Goal: Information Seeking & Learning: Learn about a topic

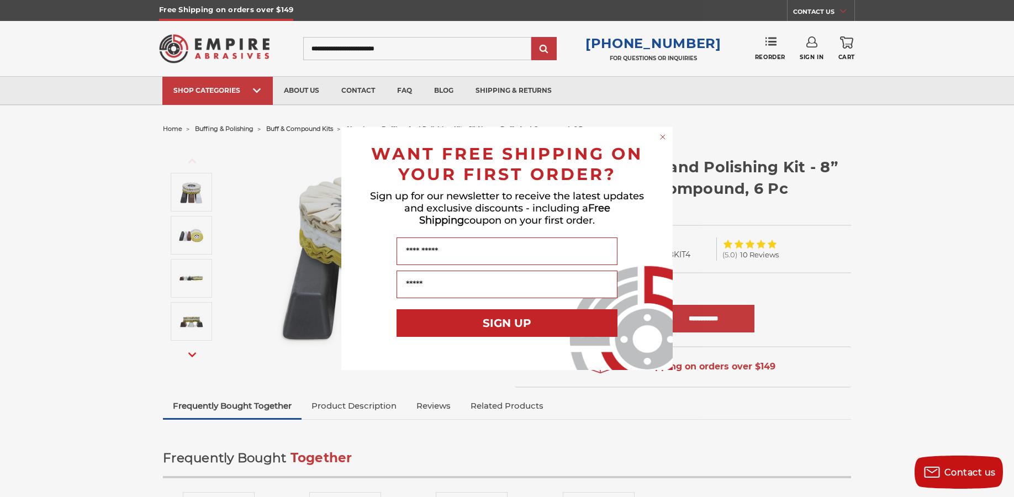
click at [664, 134] on circle "Close dialog" at bounding box center [663, 137] width 10 height 10
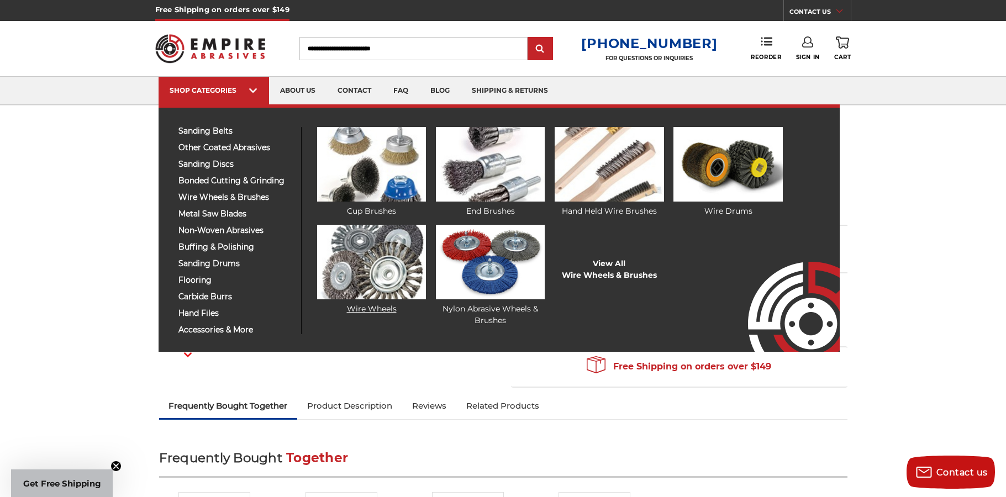
click at [368, 265] on img at bounding box center [371, 262] width 109 height 75
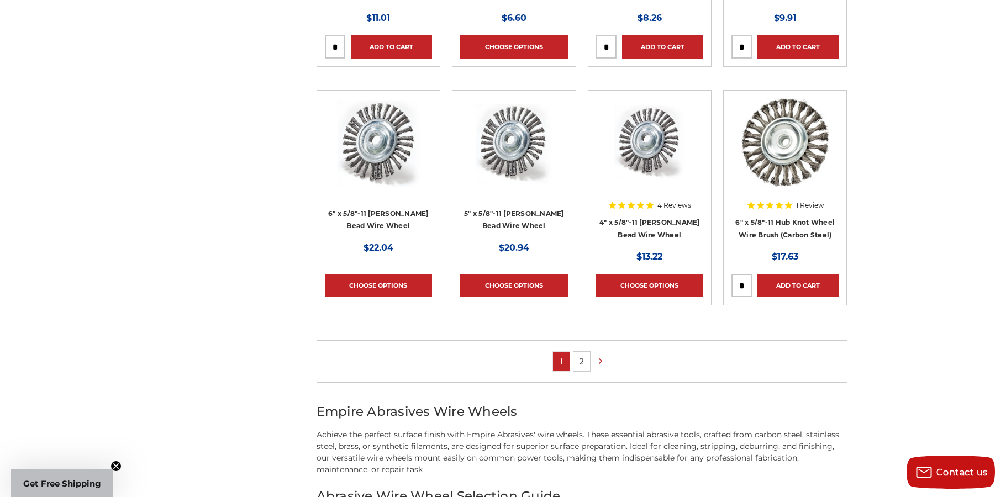
scroll to position [607, 0]
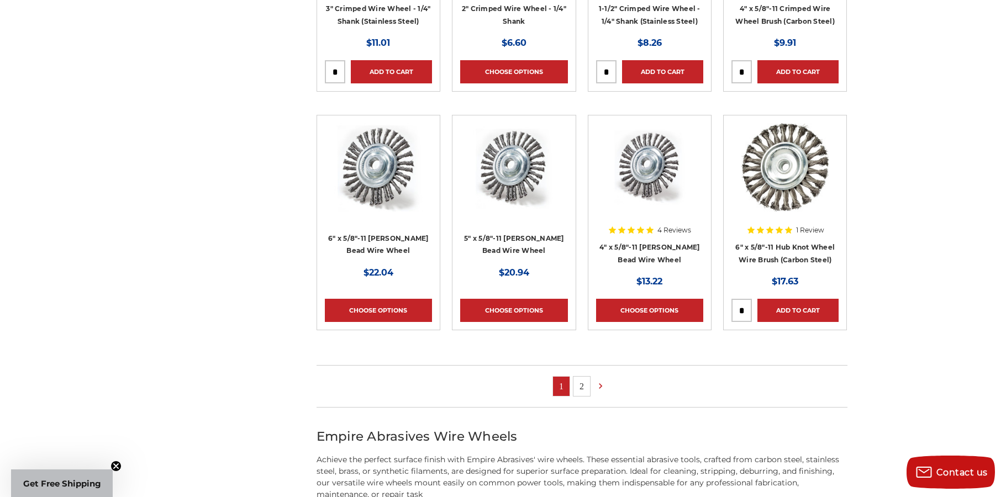
click at [500, 173] on img at bounding box center [513, 167] width 88 height 88
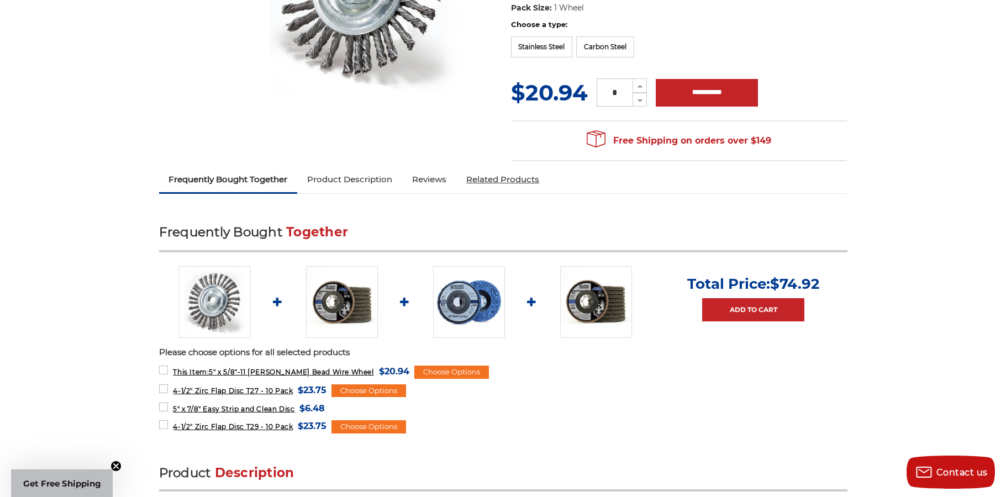
scroll to position [55, 0]
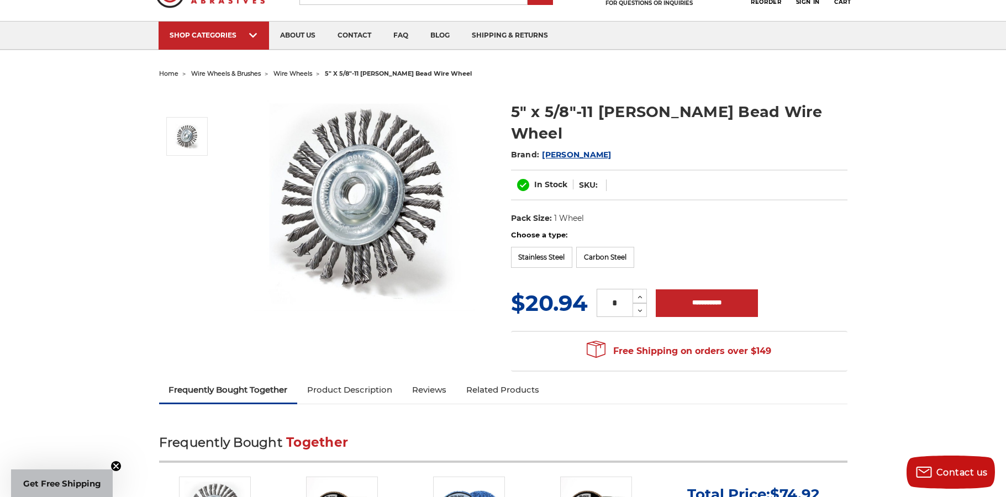
click at [357, 178] on img at bounding box center [363, 199] width 221 height 221
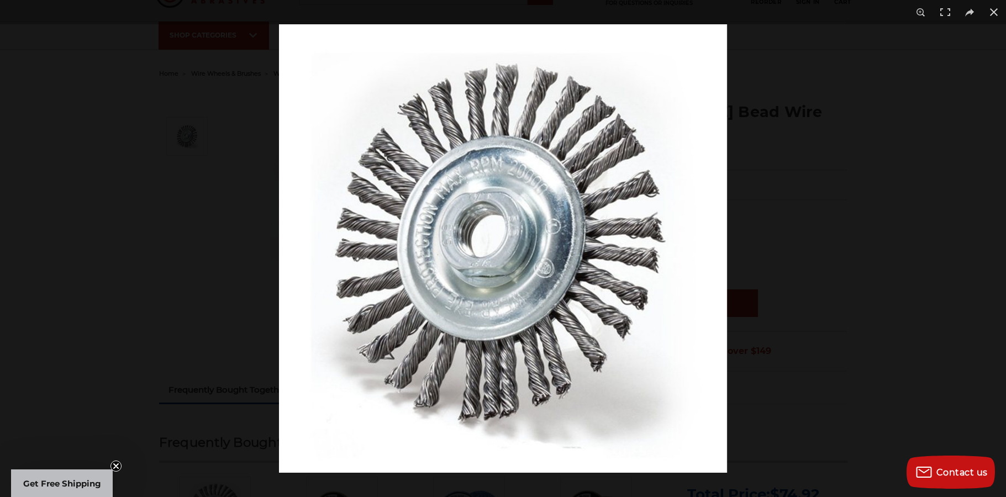
click at [458, 202] on img at bounding box center [503, 248] width 448 height 448
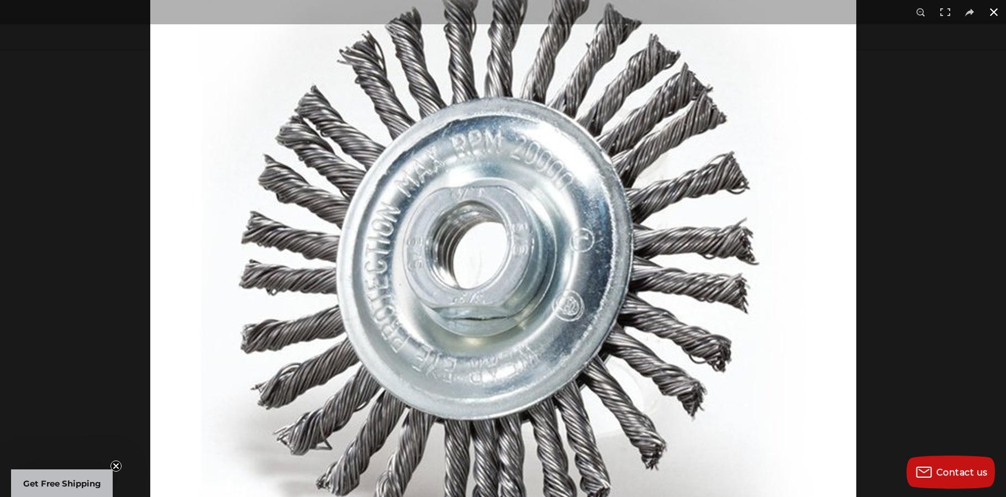
click at [992, 12] on button at bounding box center [993, 12] width 24 height 24
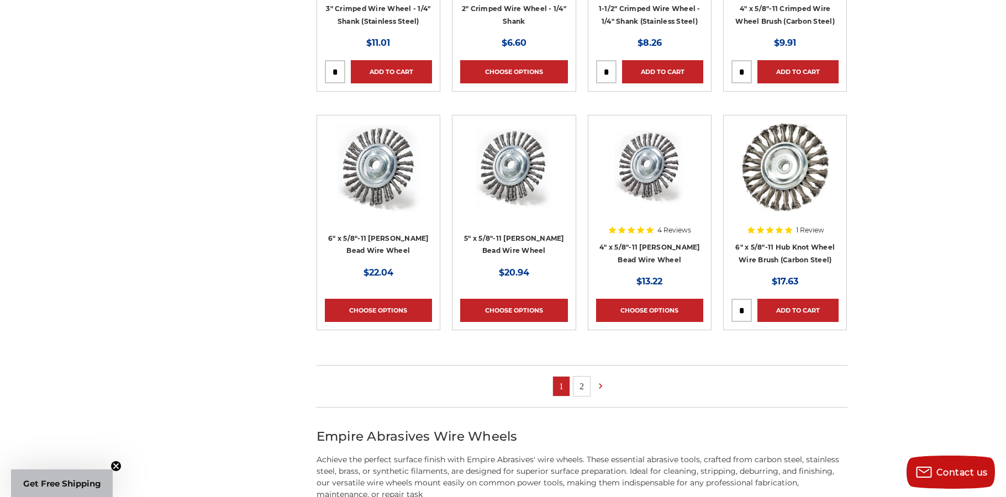
click at [582, 382] on link "2" at bounding box center [581, 386] width 17 height 19
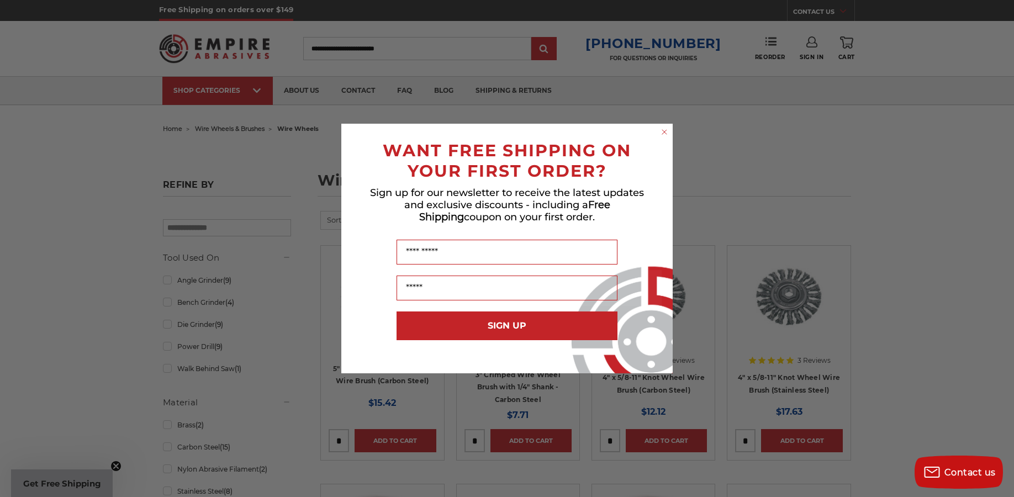
click at [666, 131] on icon "Close dialog" at bounding box center [664, 131] width 11 height 11
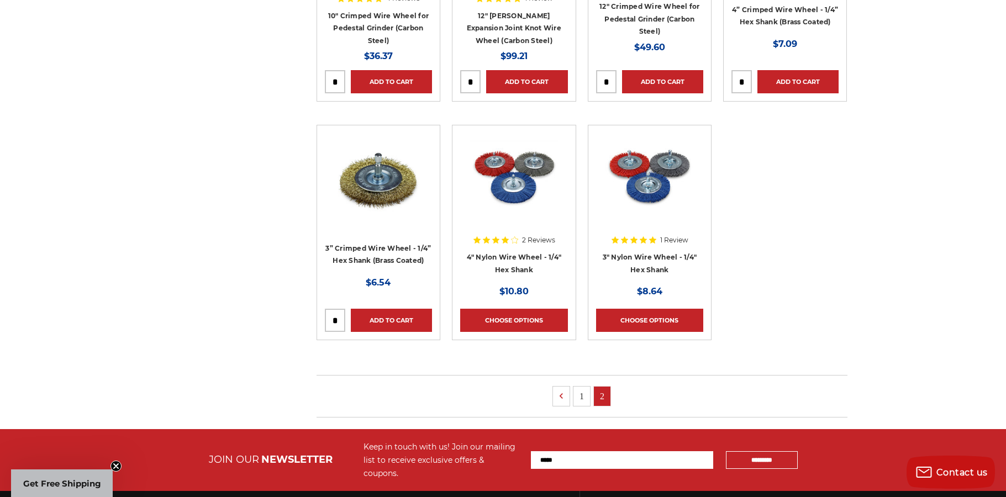
scroll to position [773, 0]
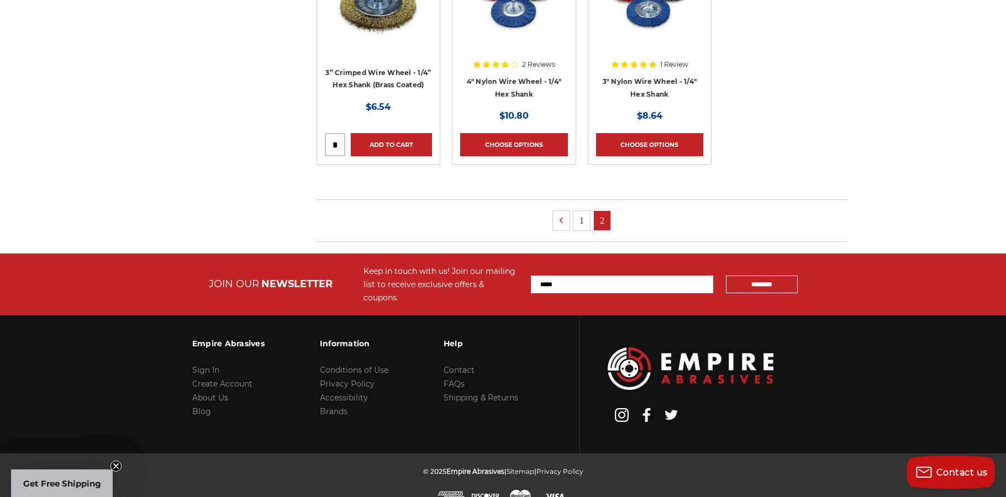
click at [584, 218] on link "1" at bounding box center [581, 220] width 17 height 19
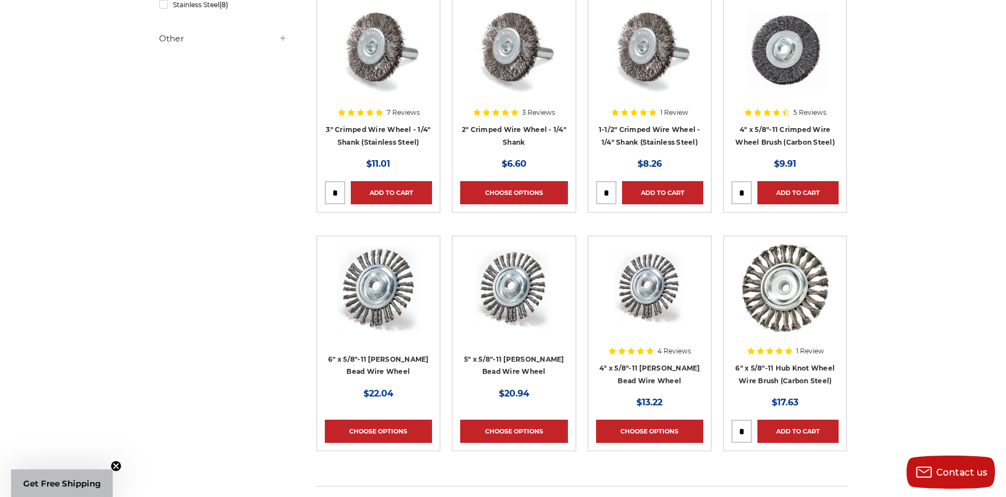
scroll to position [497, 0]
